Goal: Task Accomplishment & Management: Manage account settings

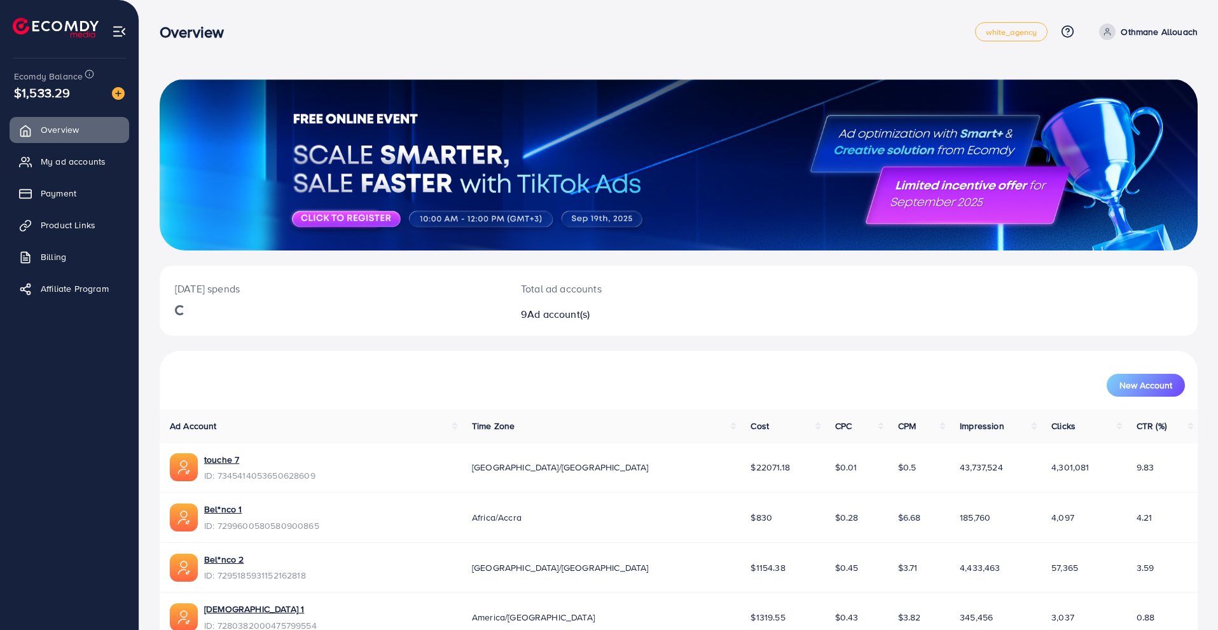
scroll to position [20, 0]
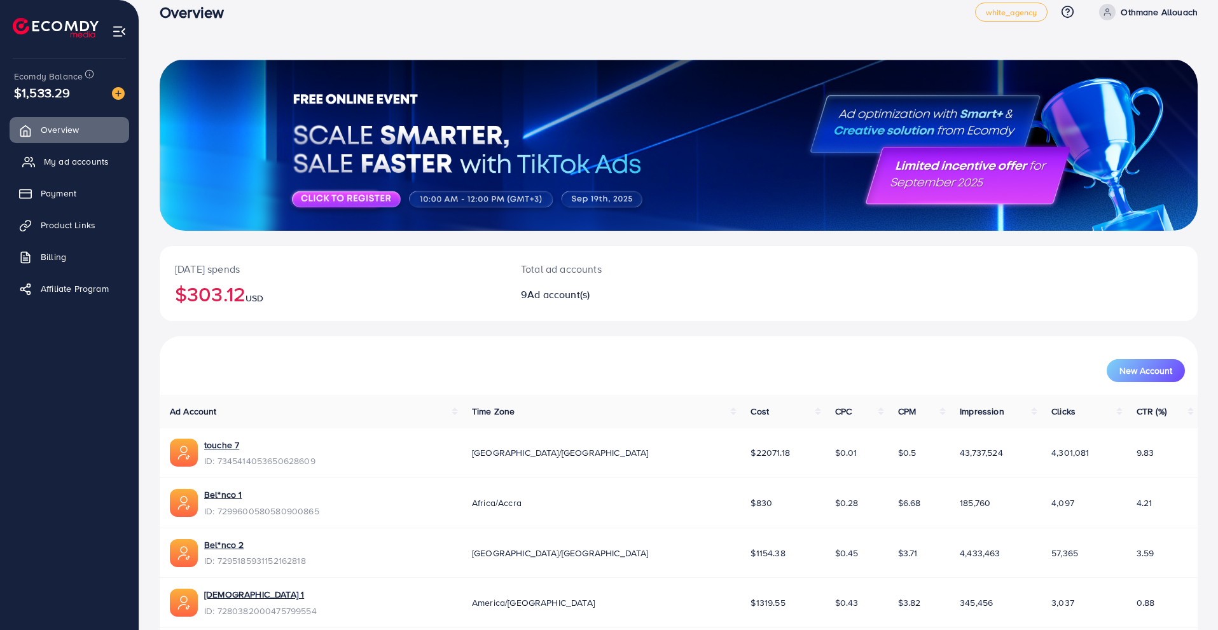
click at [99, 165] on span "My ad accounts" at bounding box center [76, 161] width 65 height 13
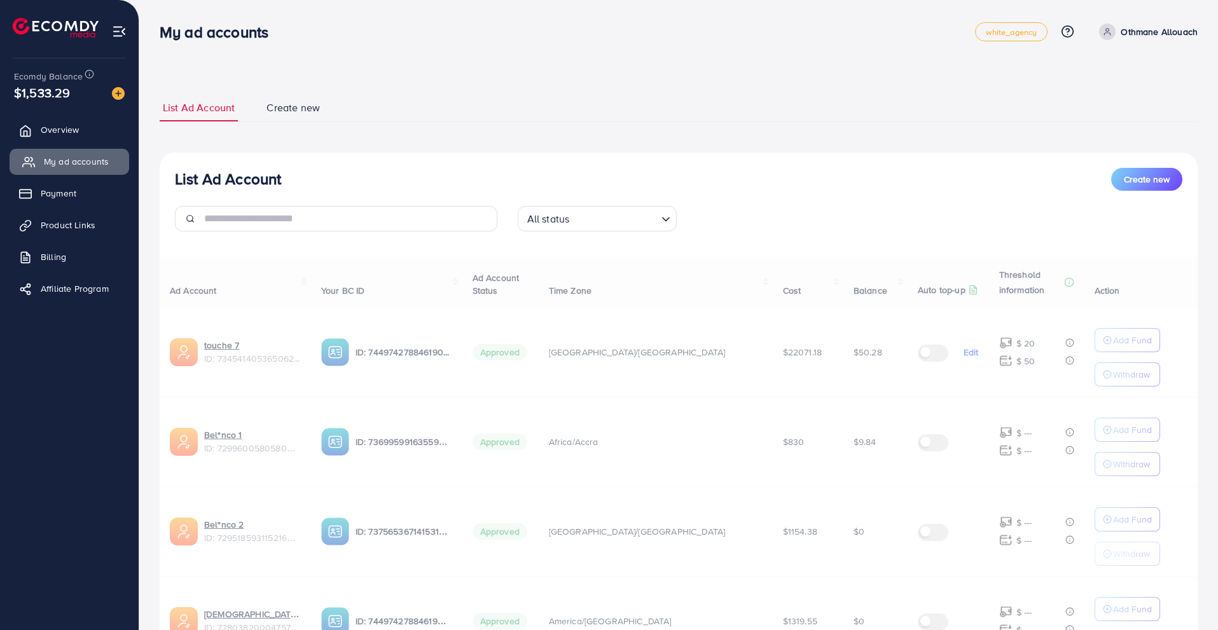
click at [107, 163] on span "My ad accounts" at bounding box center [76, 161] width 65 height 13
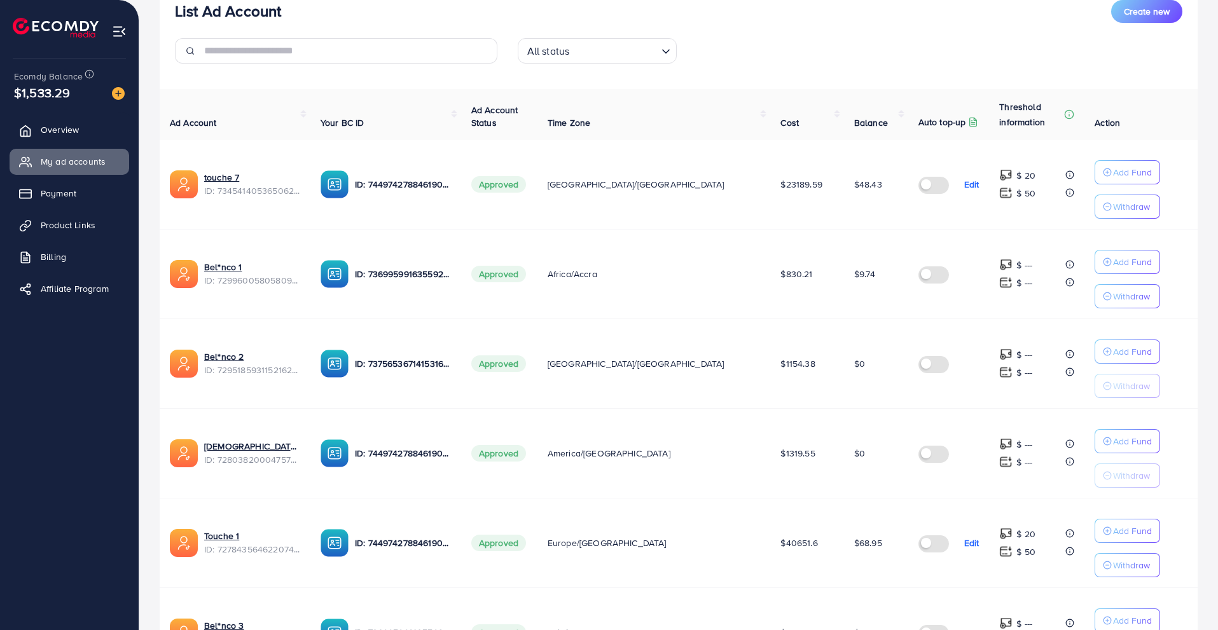
scroll to position [167, 0]
